Goal: Task Accomplishment & Management: Use online tool/utility

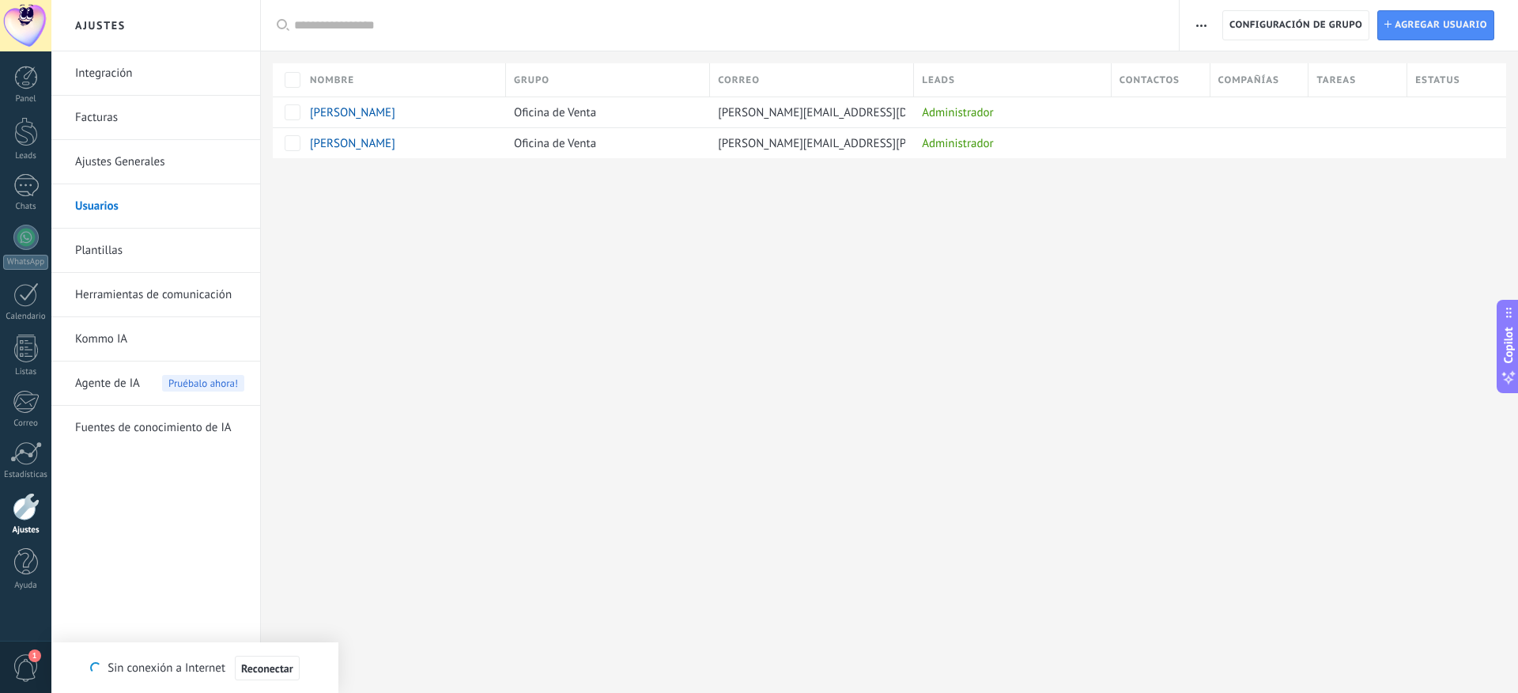
click at [588, 349] on div "Ajustes Integración Facturas Ajustes Generales Usuarios Plantillas Herramientas…" at bounding box center [784, 346] width 1467 height 693
click at [101, 36] on h2 "Ajustes" at bounding box center [155, 25] width 169 height 51
click at [16, 21] on div at bounding box center [25, 25] width 51 height 51
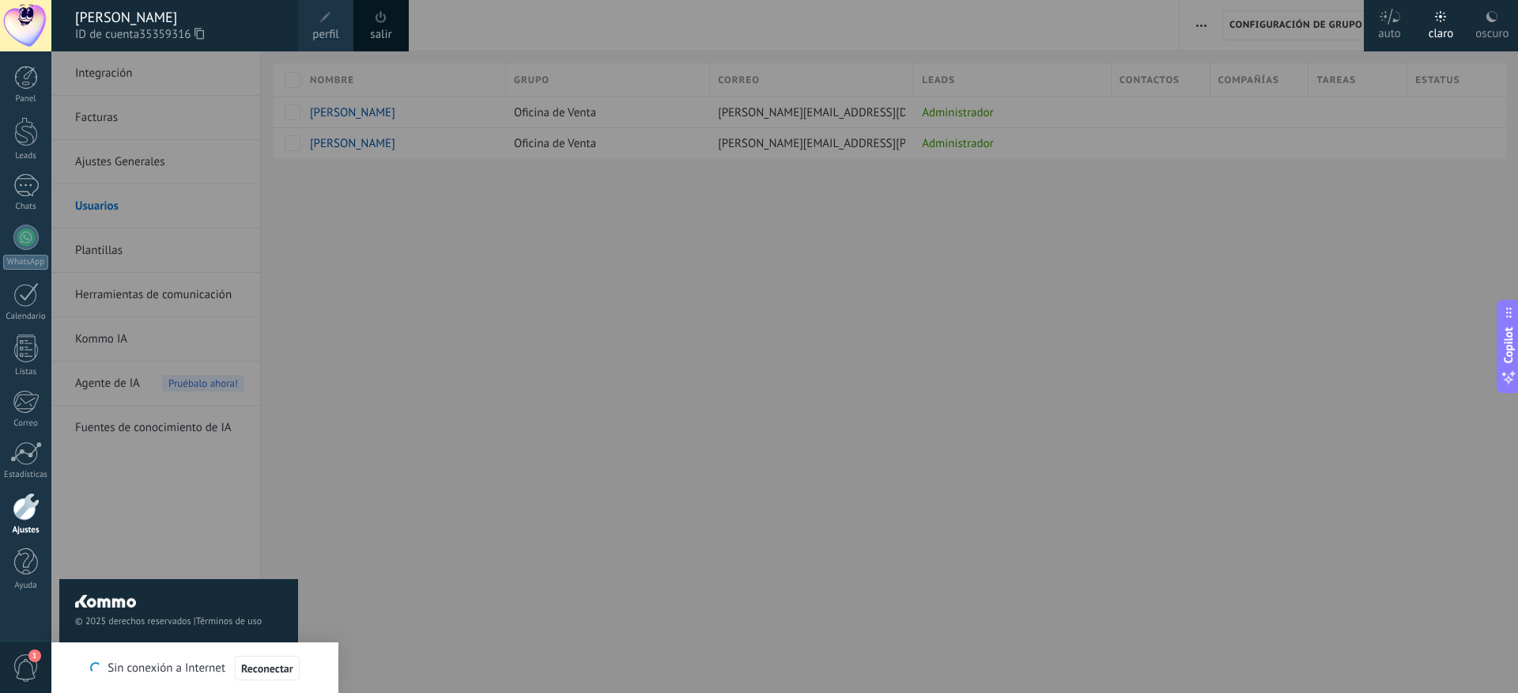
click at [173, 24] on div "[PERSON_NAME]" at bounding box center [178, 17] width 207 height 17
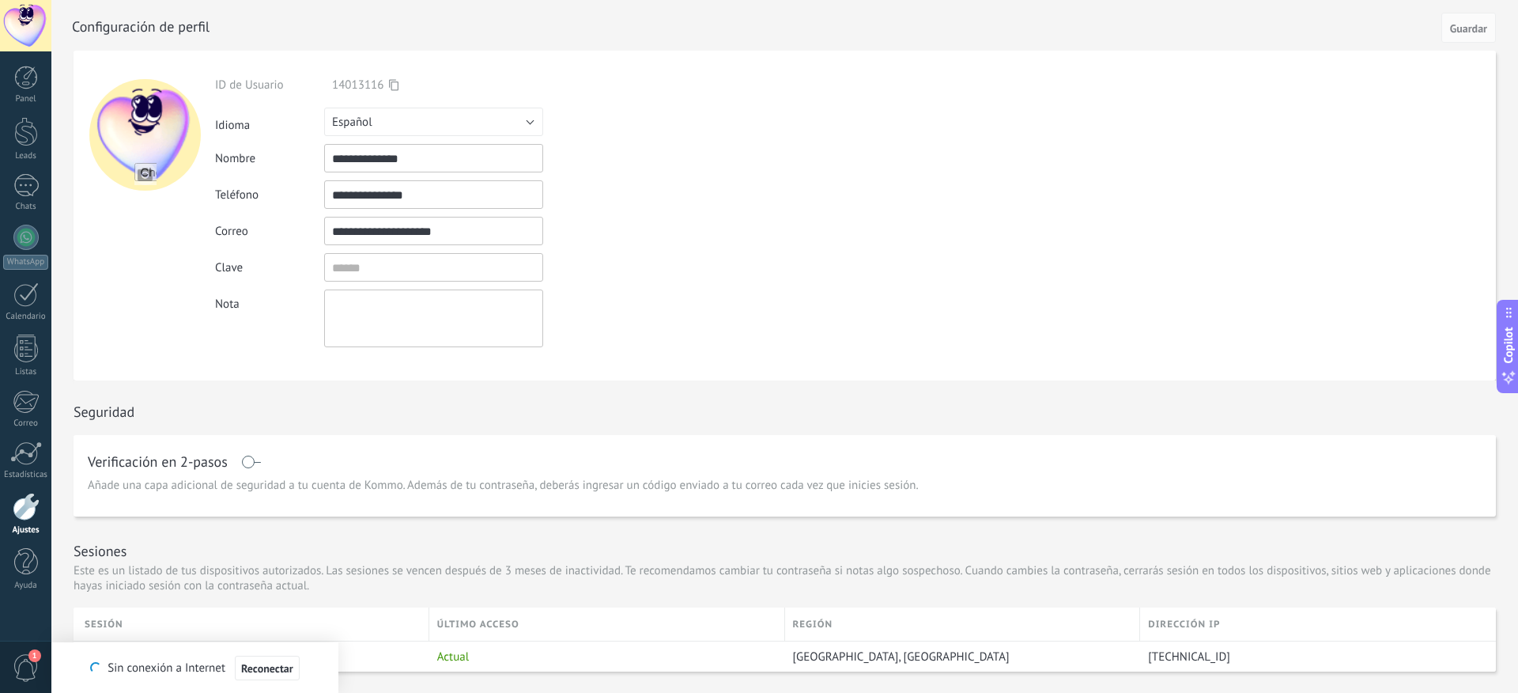
click at [792, 281] on form "**********" at bounding box center [785, 216] width 1423 height 330
click at [25, 248] on div at bounding box center [25, 237] width 25 height 25
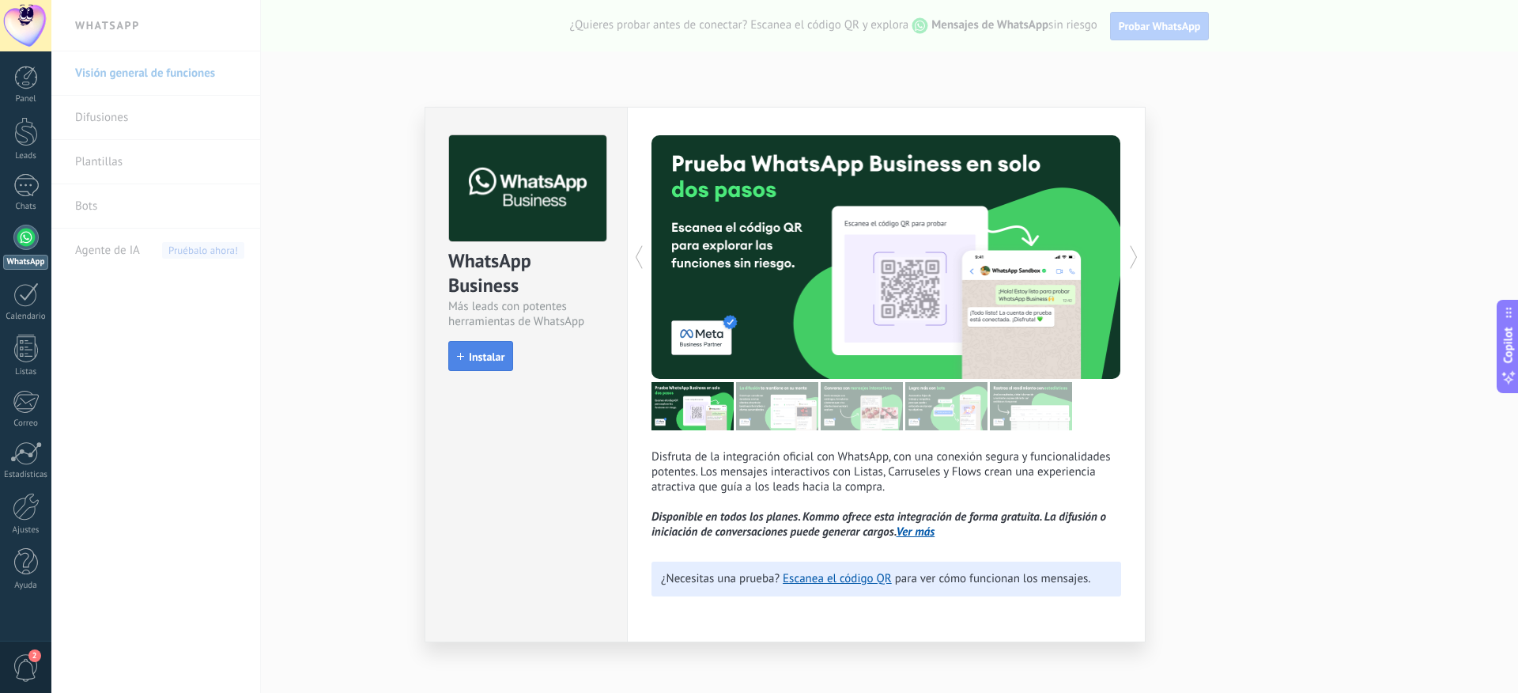
click at [481, 357] on span "Instalar" at bounding box center [487, 356] width 36 height 11
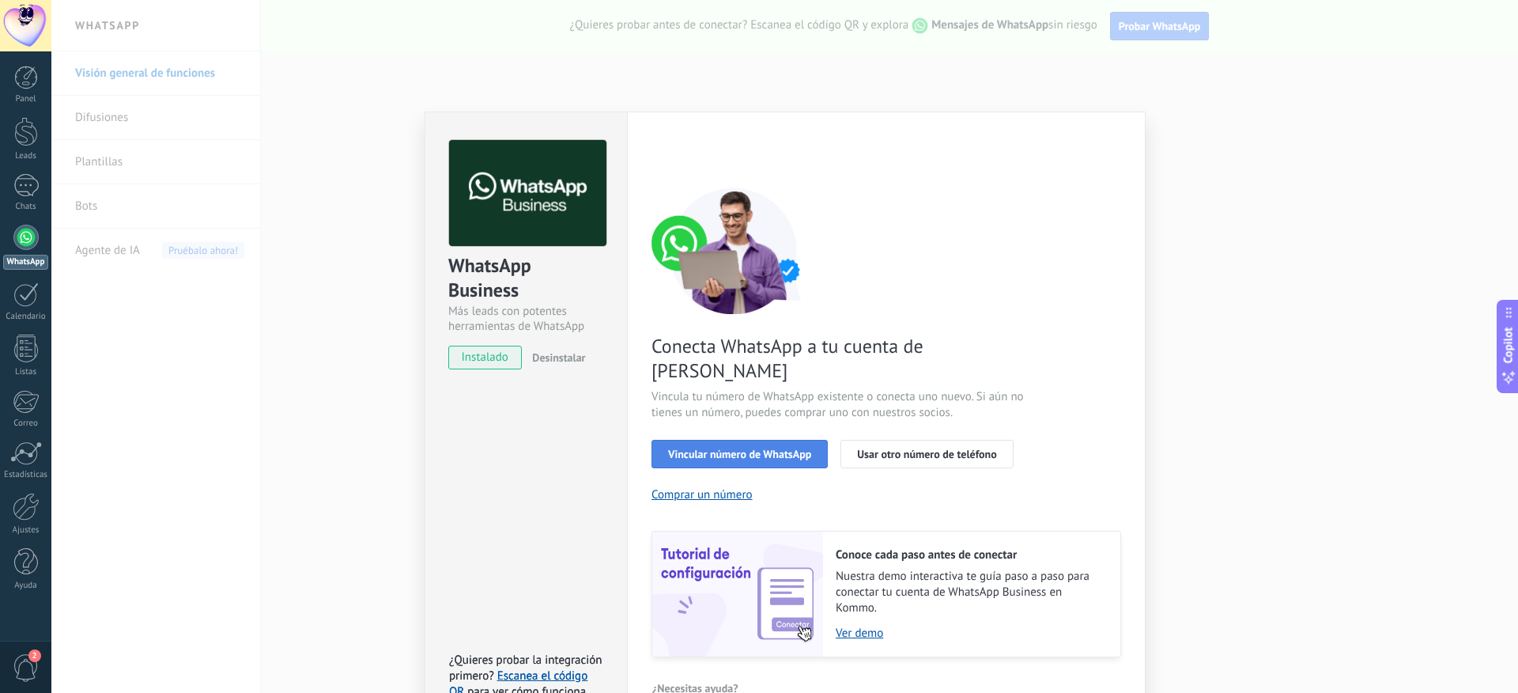
click at [764, 440] on button "Vincular número de WhatsApp" at bounding box center [740, 454] width 176 height 28
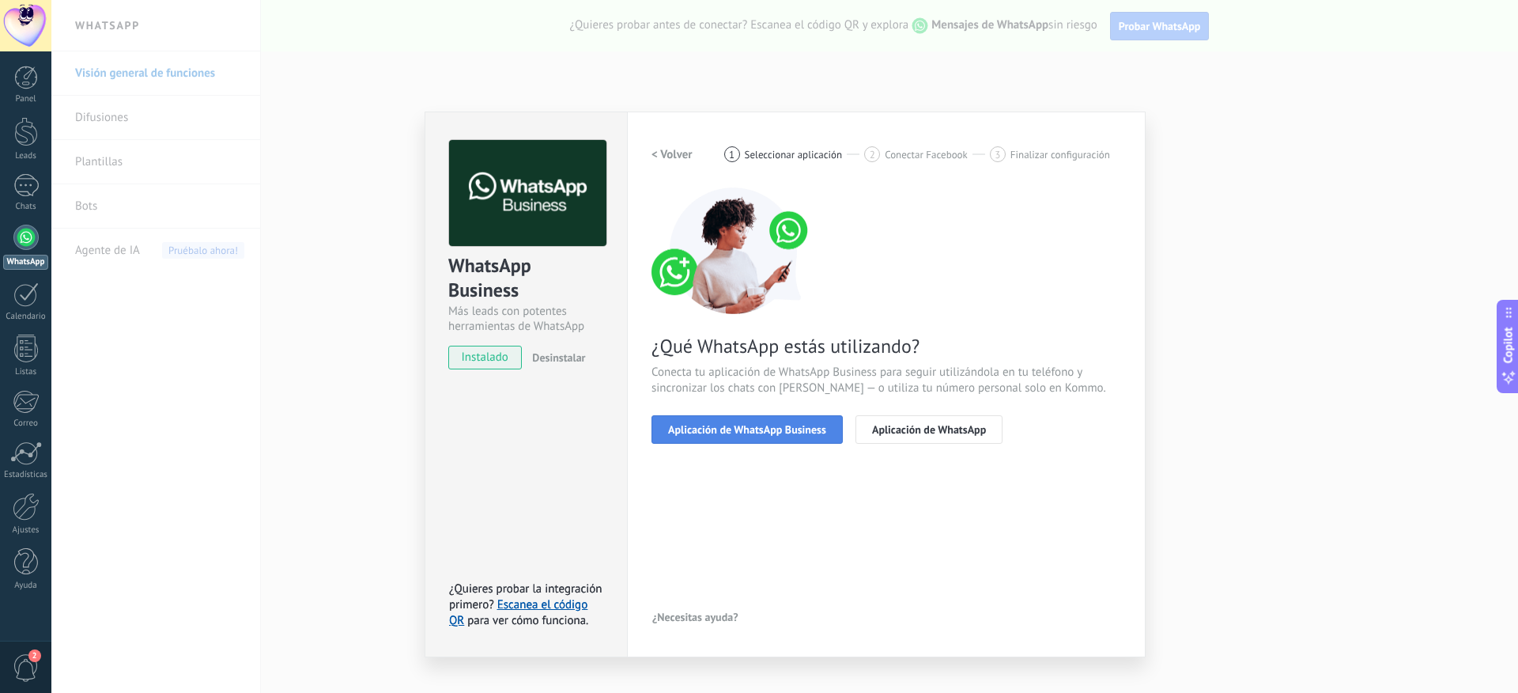
click at [769, 428] on span "Aplicación de WhatsApp Business" at bounding box center [747, 429] width 158 height 11
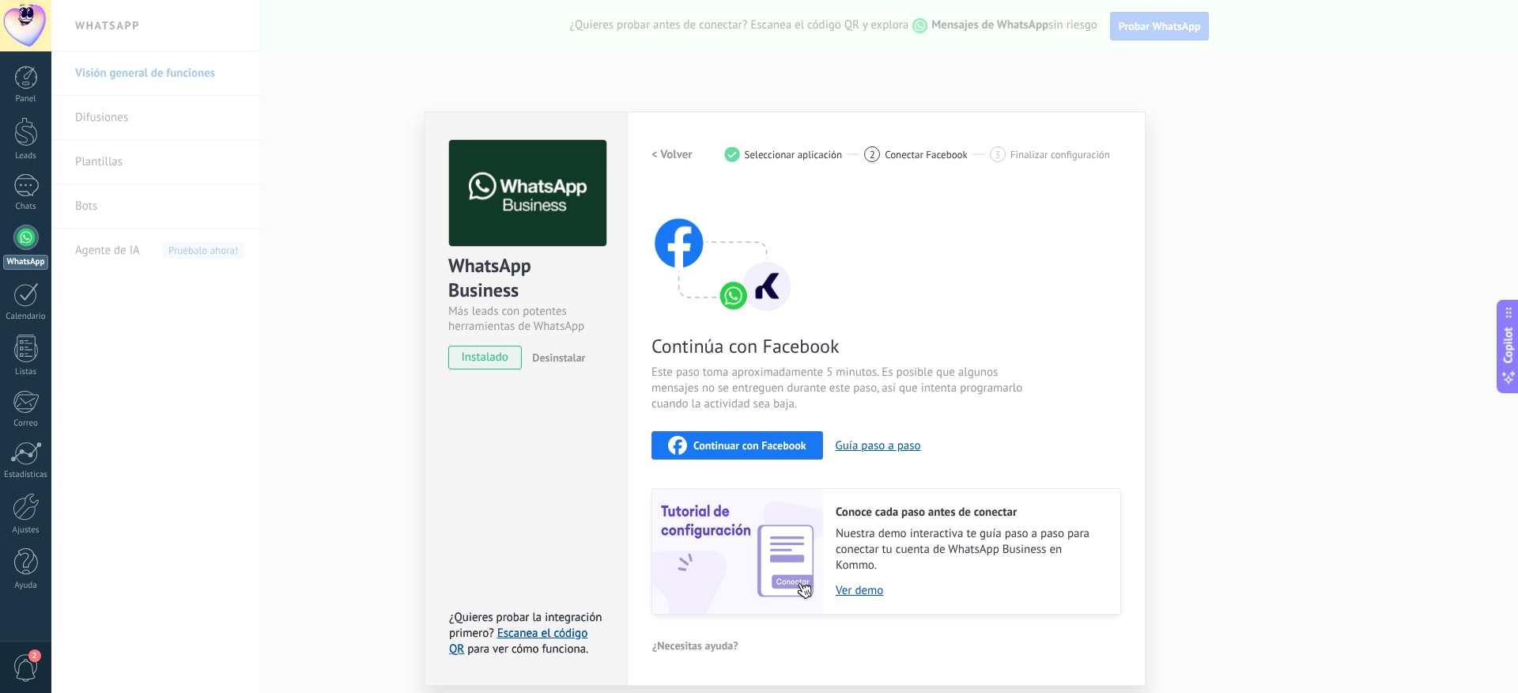
click at [799, 445] on span "Continuar con Facebook" at bounding box center [750, 445] width 113 height 11
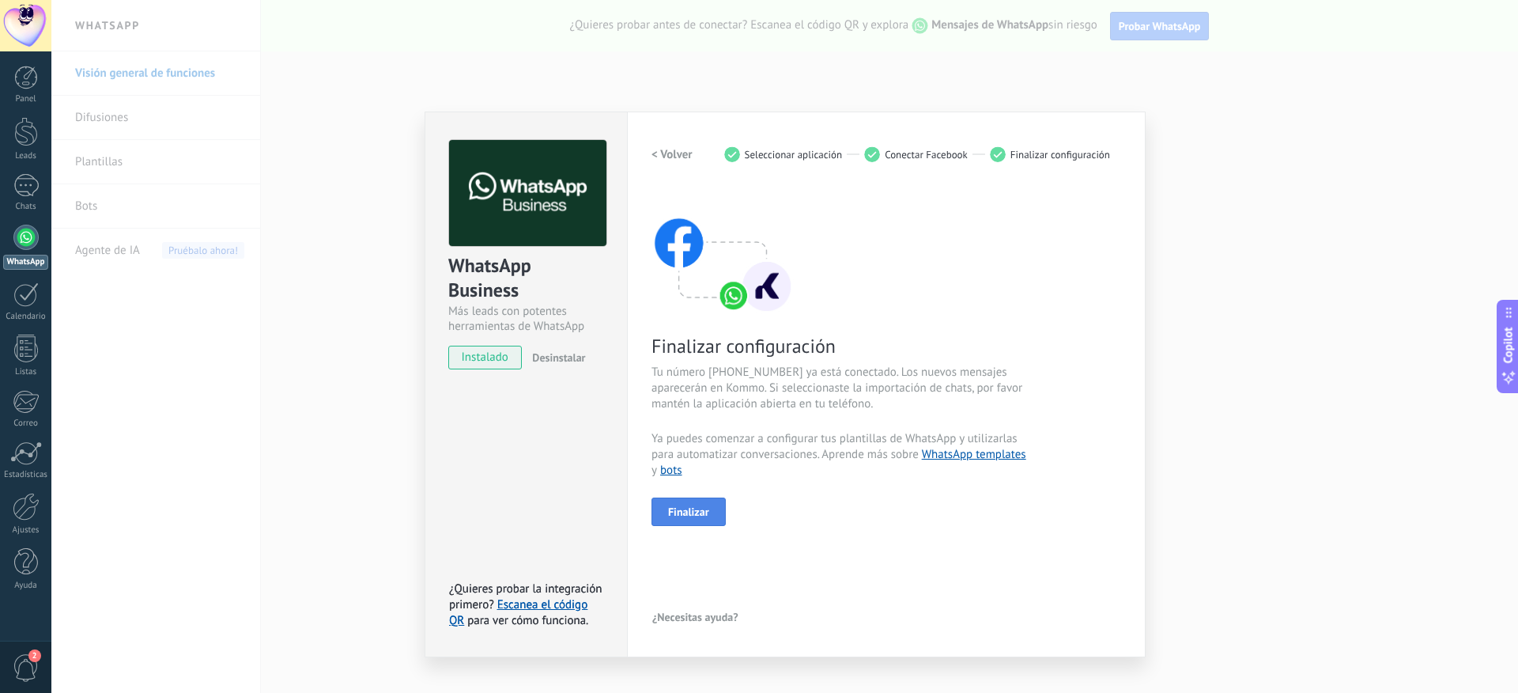
click at [713, 504] on button "Finalizar" at bounding box center [689, 511] width 74 height 28
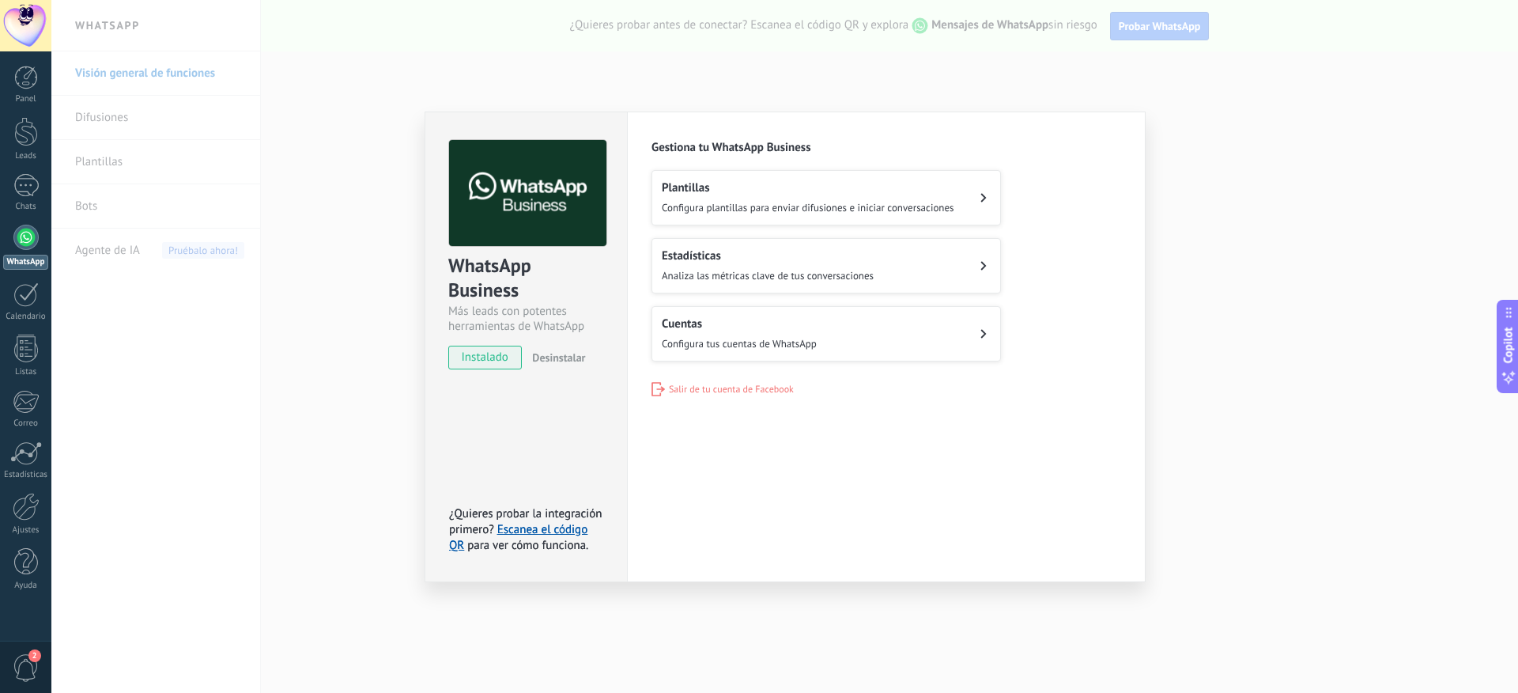
click at [1123, 232] on div "Configuraciones Autorizaciones This tab logs the users who have granted integra…" at bounding box center [886, 347] width 519 height 471
click at [1208, 319] on div "WhatsApp Business Más leads con potentes herramientas de WhatsApp instalado Des…" at bounding box center [784, 346] width 1467 height 693
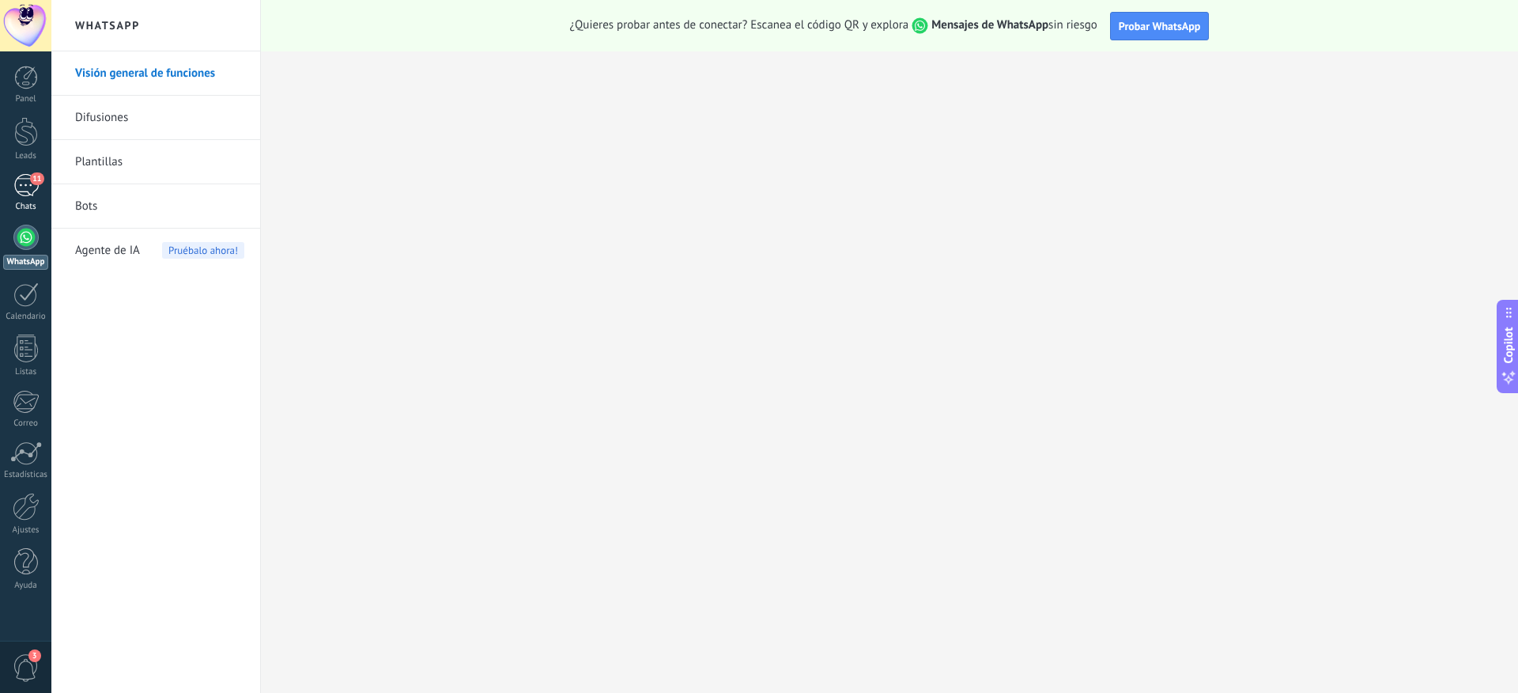
click at [29, 187] on div "11" at bounding box center [25, 185] width 25 height 23
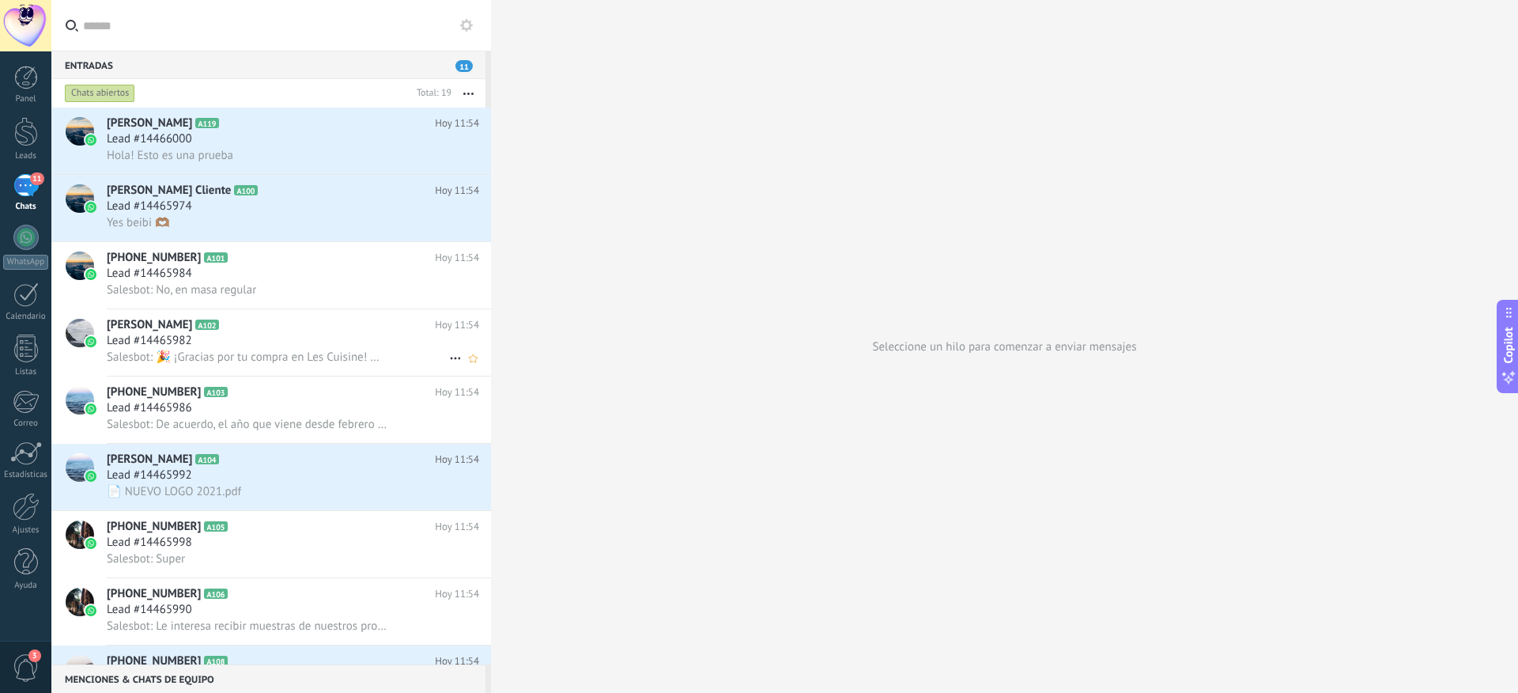
click at [399, 323] on h2 "Victor Despradel A102" at bounding box center [271, 325] width 328 height 16
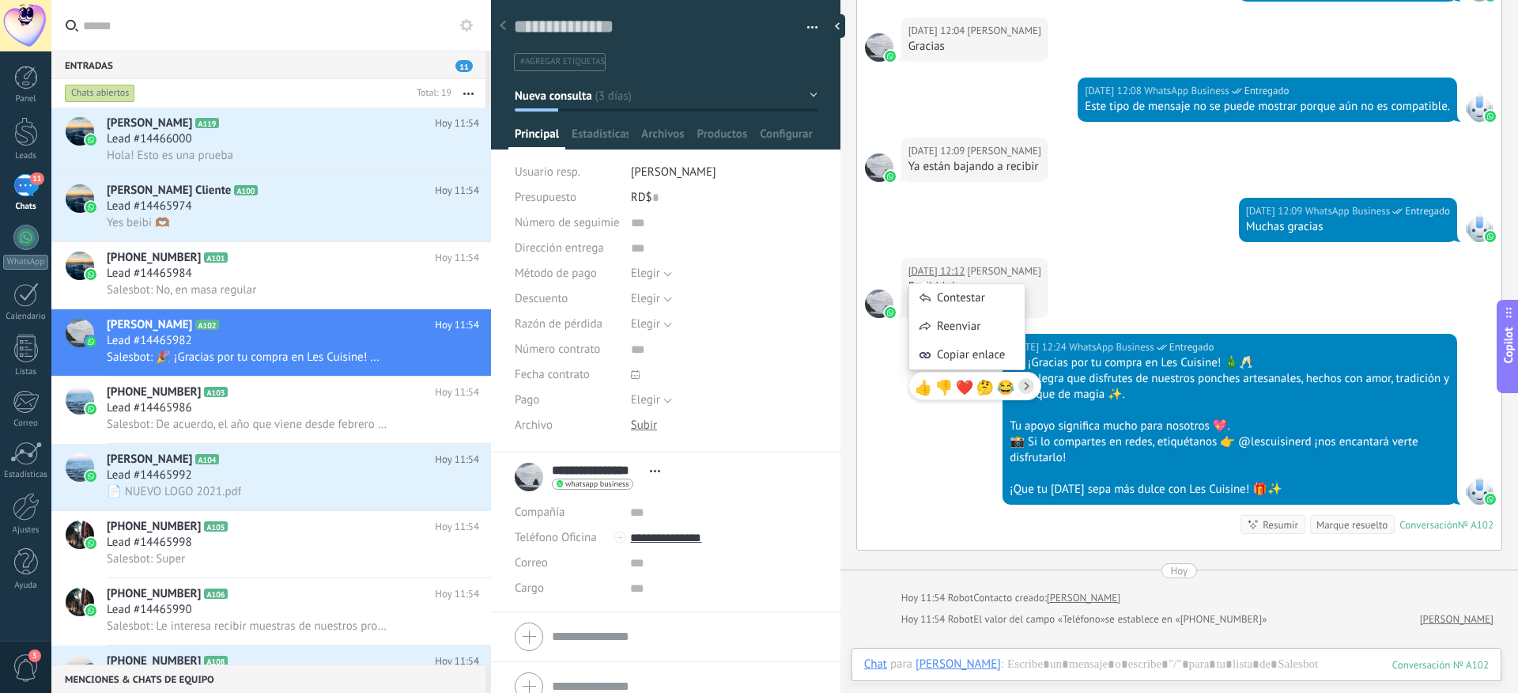
scroll to position [440, 0]
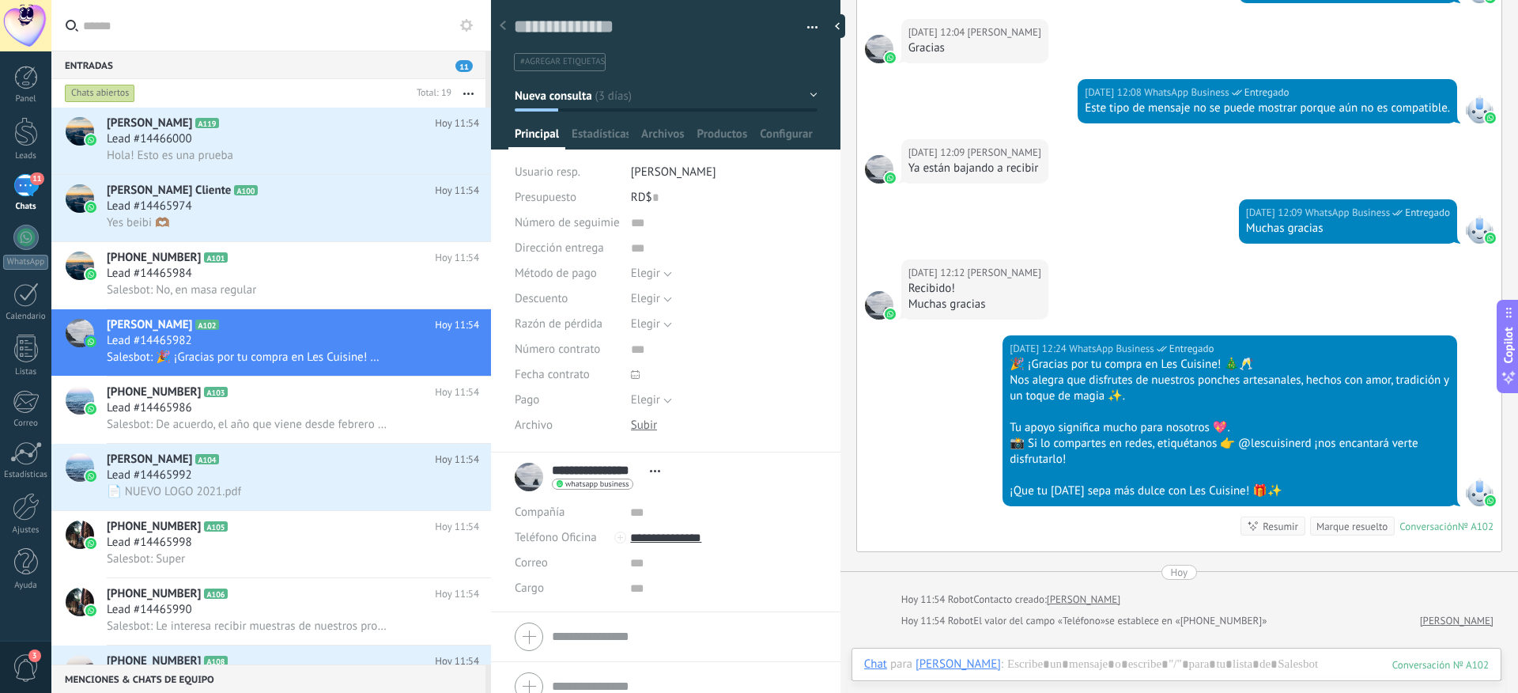
click at [877, 162] on div at bounding box center [879, 169] width 28 height 28
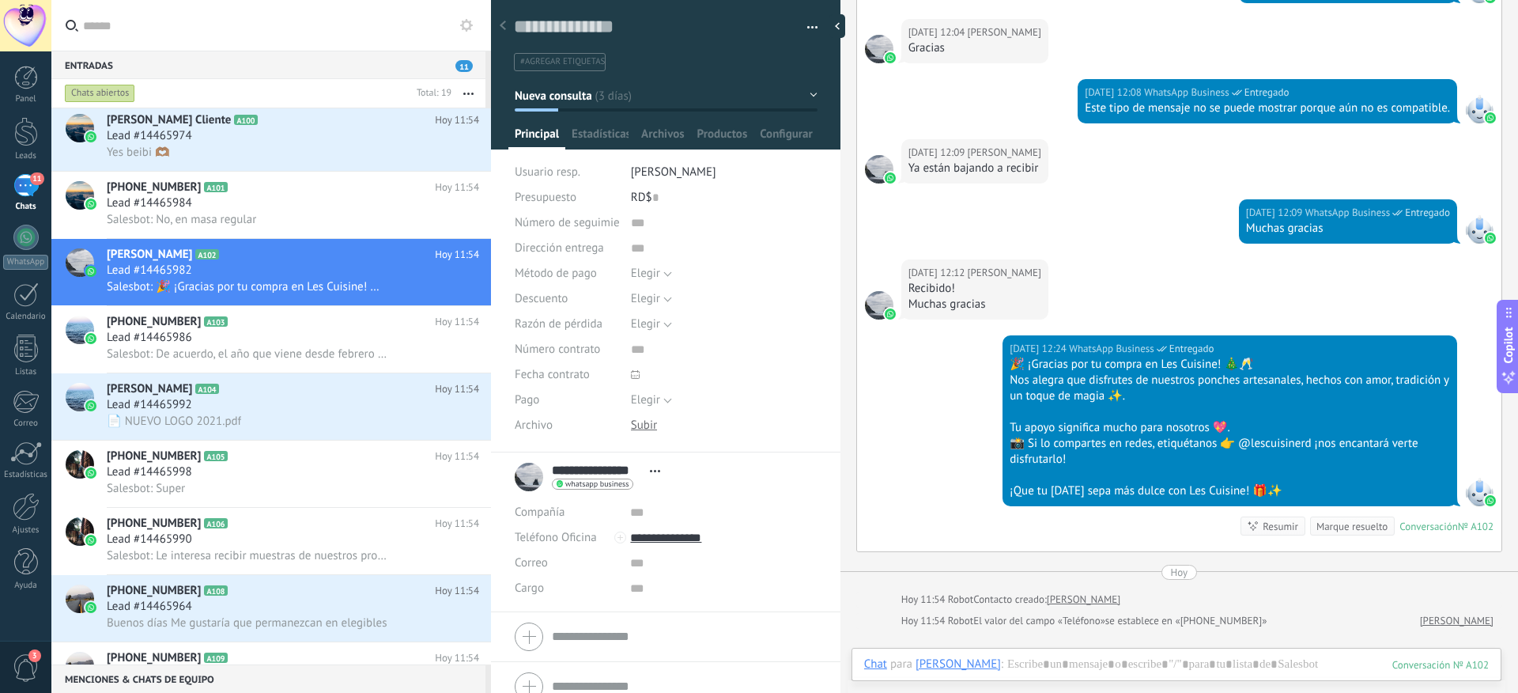
scroll to position [76, 0]
